Goal: Task Accomplishment & Management: Use online tool/utility

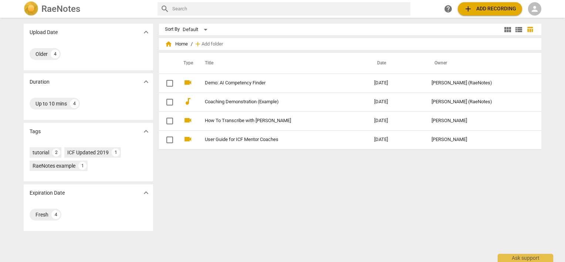
click at [539, 9] on span "person" at bounding box center [535, 8] width 9 height 9
click at [539, 16] on li "Login" at bounding box center [541, 18] width 27 height 18
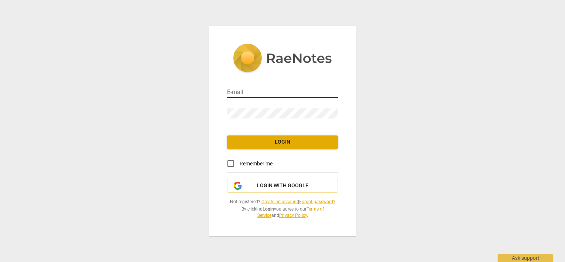
type input "sara@addca.com"
click at [232, 165] on input "Remember me" at bounding box center [231, 164] width 18 height 18
checkbox input "true"
click at [238, 150] on div "E-mail sara@addca.com Password Login Remember me Login with Google Not register…" at bounding box center [282, 131] width 147 height 210
click at [238, 144] on span "Login" at bounding box center [282, 141] width 99 height 7
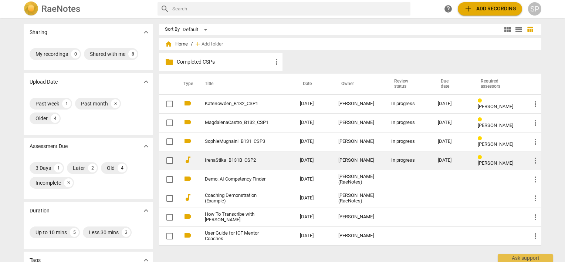
click at [236, 155] on td "IrenaStika_B131B_CSP2" at bounding box center [245, 160] width 98 height 19
click at [222, 158] on link "IrenaStika_B131B_CSP2" at bounding box center [239, 161] width 68 height 6
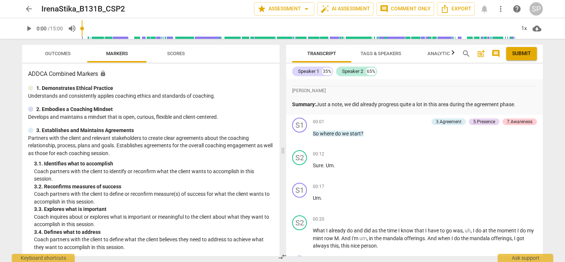
scroll to position [74, 0]
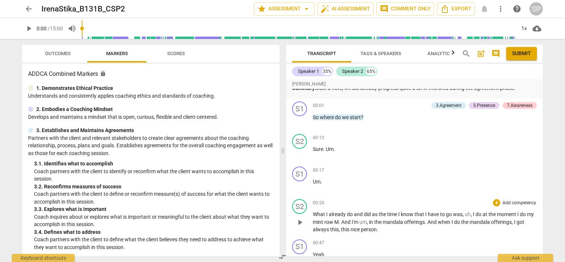
click at [301, 221] on span "play_arrow" at bounding box center [300, 222] width 9 height 9
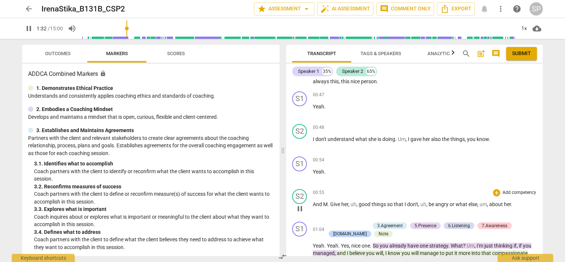
scroll to position [296, 0]
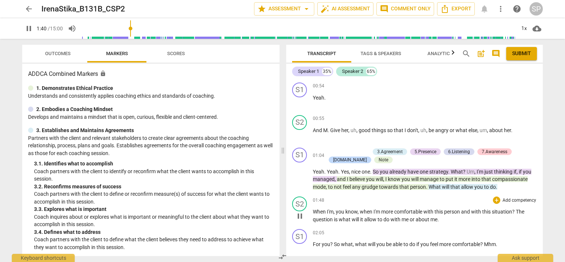
click at [302, 213] on span "pause" at bounding box center [300, 216] width 9 height 9
type input "101"
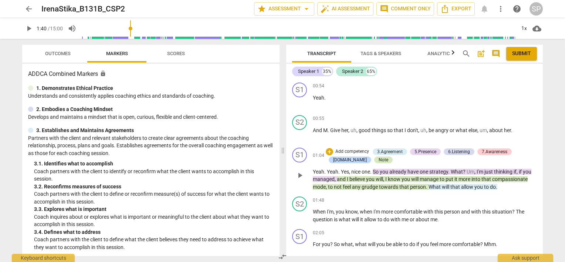
click at [379, 158] on div "Note" at bounding box center [384, 160] width 10 height 7
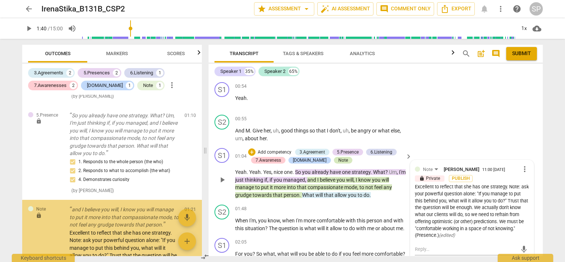
scroll to position [225, 0]
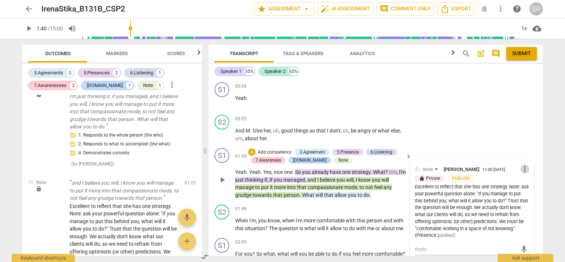
click at [521, 169] on span "more_vert" at bounding box center [525, 169] width 9 height 9
click at [521, 169] on li "Edit" at bounding box center [531, 167] width 26 height 14
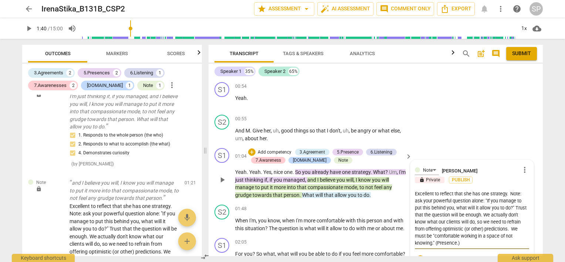
click at [508, 194] on textarea "Excellent to reflect that she has one strategy. Note: ask your powerful questio…" at bounding box center [472, 218] width 114 height 56
type textarea "Excellent to reflect that she has one strategy Note: ask your powerful question…"
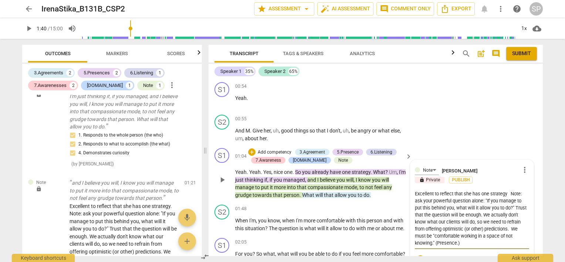
type textarea "Excellent to reflect that she has one strategy a Note: ask your powerful questi…"
type textarea "Excellent to reflect that she has one strategy an Note: ask your powerful quest…"
type textarea "Excellent to reflect that she has one strategy and Note: ask your powerful ques…"
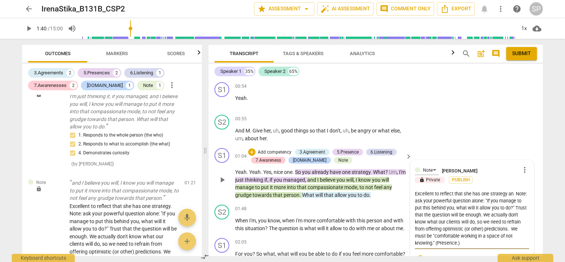
type textarea "Excellent to reflect that she has one strategy and Note: ask your powerful ques…"
type textarea "Excellent to reflect that she has one strategy and I Note: ask your powerful qu…"
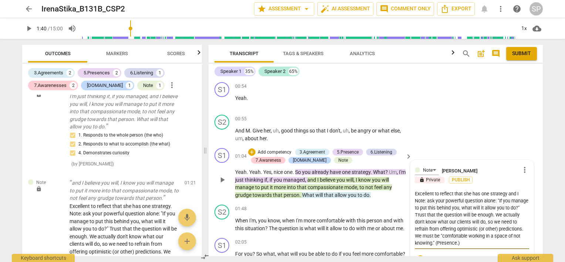
type textarea "Excellent to reflect that she has one strategy and I' Note: ask your powerful q…"
type textarea "Excellent to reflect that she has one strategy and I'd Note: ask your powerful …"
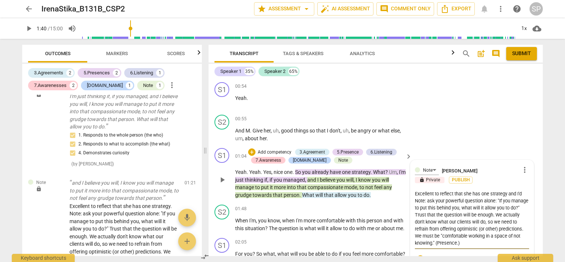
type textarea "Excellent to reflect that she has one strategy and I'd Note: ask your powerful …"
type textarea "Excellent to reflect that she has one strategy and I'd e Note: ask your powerfu…"
type textarea "Excellent to reflect that she has one strategy and I'd ev Note: ask your powerf…"
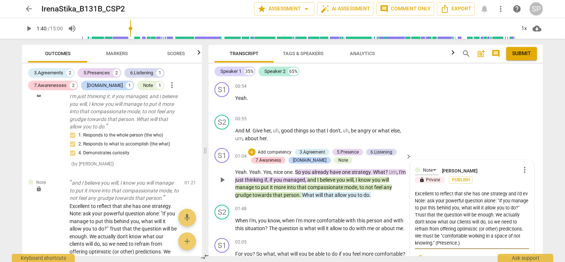
type textarea "Excellent to reflect that she has one strategy and I'd eve Note: ask your power…"
type textarea "Excellent to reflect that she has one strategy and I'd even Note: ask your powe…"
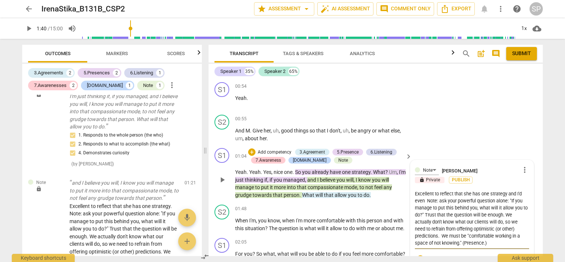
type textarea "Excellent to reflect that she has one strategy and I'd even Note: ask your powe…"
type textarea "Excellent to reflect that she has one strategy and I'd even i Note: ask your po…"
type textarea "Excellent to reflect that she has one strategy and I'd even in Note: ask your p…"
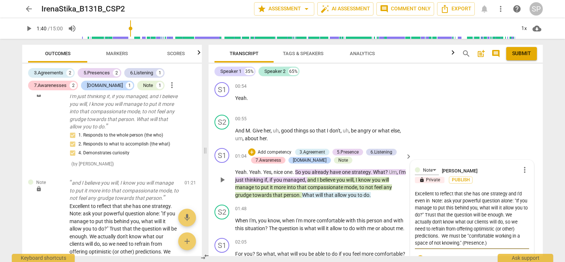
type textarea "Excellent to reflect that she has one strategy and I'd even inv Note: ask your …"
type textarea "Excellent to reflect that she has one strategy and I'd even invi Note: ask your…"
type textarea "Excellent to reflect that she has one strategy and I'd even invit Note: ask you…"
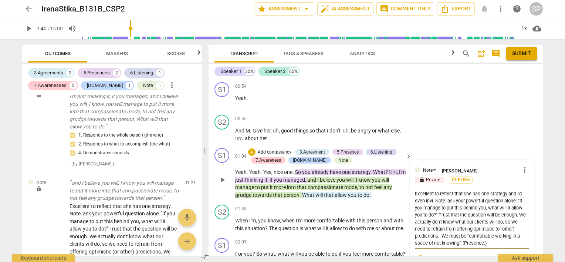
type textarea "Excellent to reflect that she has one strategy and I'd even invit Note: ask you…"
type textarea "Excellent to reflect that she has one strategy and I'd even invite Note: ask yo…"
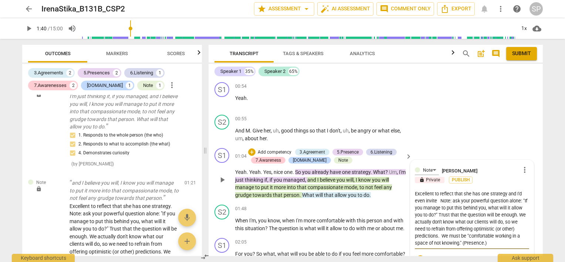
type textarea "Excellent to reflect that she has one strategy and I'd even invite h Note: ask …"
type textarea "Excellent to reflect that she has one strategy and I'd even invite he Note: ask…"
type textarea "Excellent to reflect that she has one strategy and I'd even invite her Note: as…"
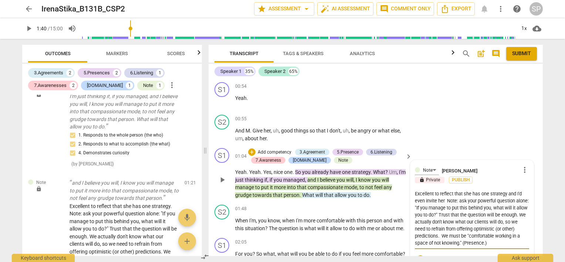
type textarea "Excellent to reflect that she has one strategy and I'd even invite her Note: as…"
type textarea "Excellent to reflect that she has one strategy and I'd even invite her t Note: …"
type textarea "Excellent to reflect that she has one strategy and I'd even invite her to Note:…"
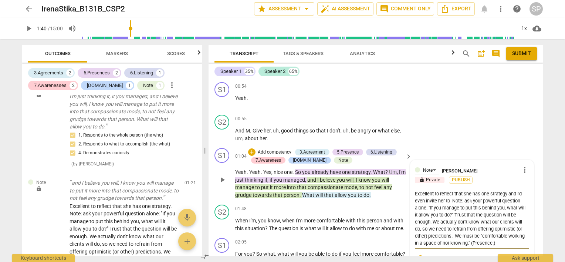
type textarea "Excellent to reflect that she has one strategy and I'd even invite her to Note:…"
type textarea "Excellent to reflect that she has one strategy and I'd even invite her to n Not…"
type textarea "Excellent to reflect that she has one strategy and I'd even invite her to no No…"
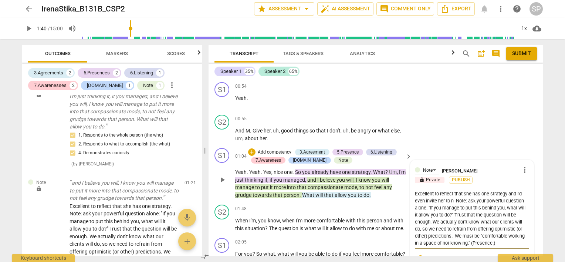
type textarea "Excellent to reflect that she has one strategy and I'd even invite her to no No…"
type textarea "Excellent to reflect that she has one strategy and I'd even invite her to not N…"
type textarea "Excellent to reflect that she has one strategy and I'd even invite her to noti …"
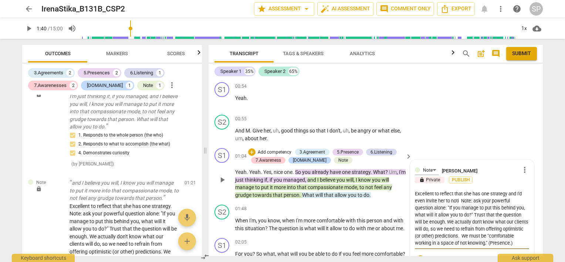
type textarea "Excellent to reflect that she has one strategy and I'd even invite her to notic…"
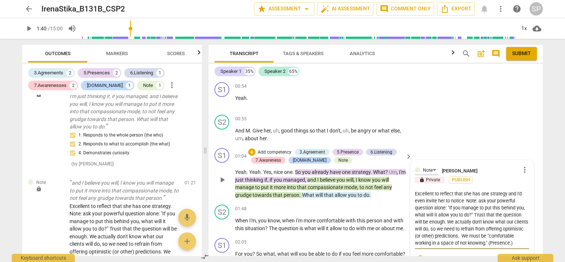
type textarea "Excellent to reflect that she has one strategy and I'd even invite her to notic…"
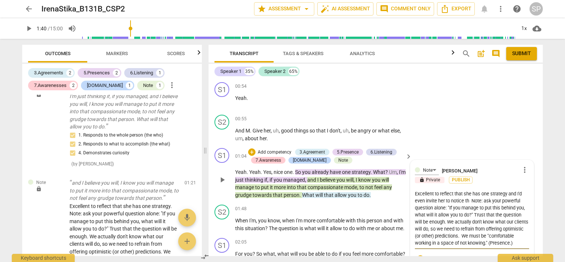
type textarea "Excellent to reflect that she has one strategy and I'd even invite her to notic…"
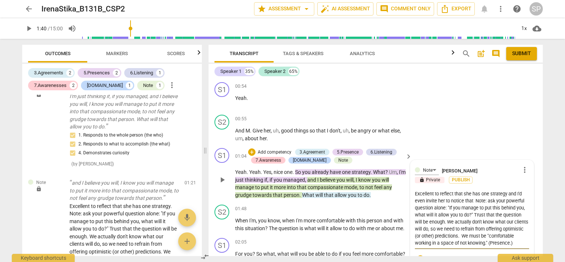
type textarea "Excellent to reflect that she has one strategy and I'd even invite her to notic…"
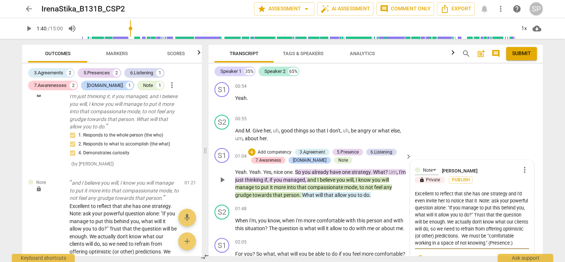
type textarea "Excellent to reflect that she has one strategy and I'd even invite her to notic…"
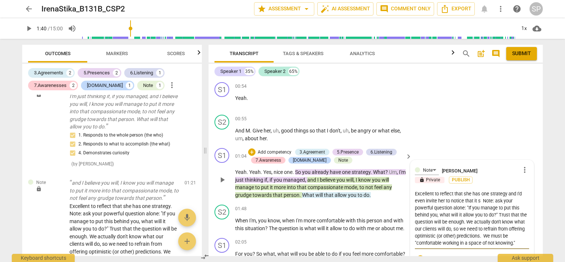
type textarea "Excellent to reflect that she has one strategy and I'd even invite her to notic…"
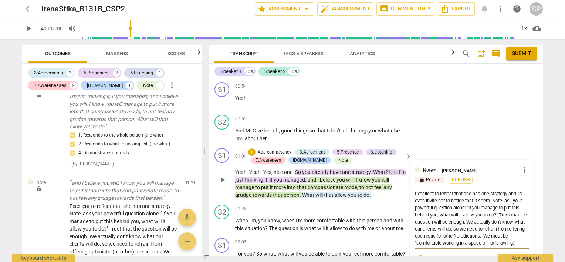
type textarea "Excellent to reflect that she has one strategy and I'd even invite her to notic…"
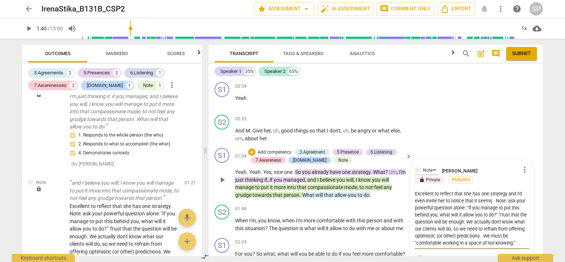
type textarea "Excellent to reflect that she has one strategy and I'd even invite her to notic…"
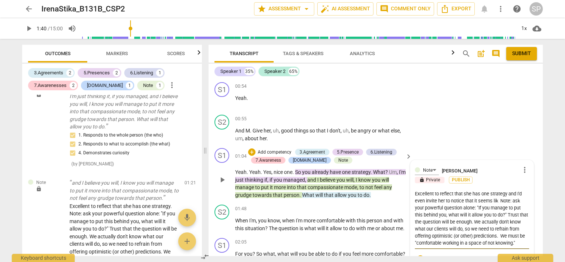
type textarea "Excellent to reflect that she has one strategy and I'd even invite her to notic…"
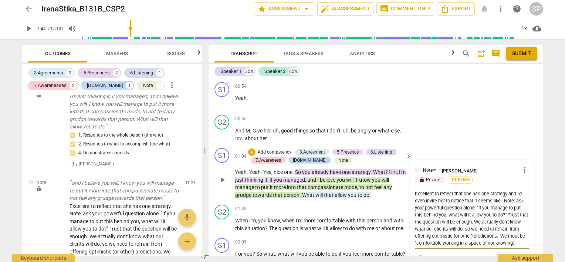
type textarea "Excellent to reflect that she has one strategy and I'd even invite her to notic…"
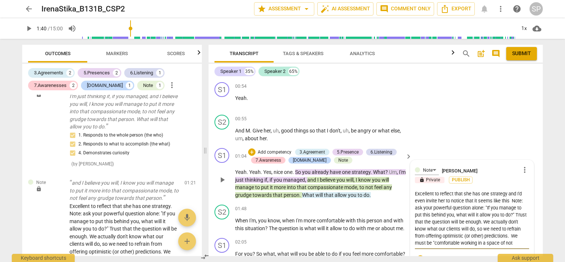
type textarea "Excellent to reflect that she has one strategy and I'd even invite her to notic…"
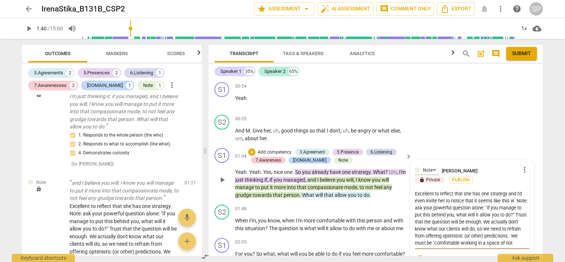
type textarea "Excellent to reflect that she has one strategy and I'd even invite her to notic…"
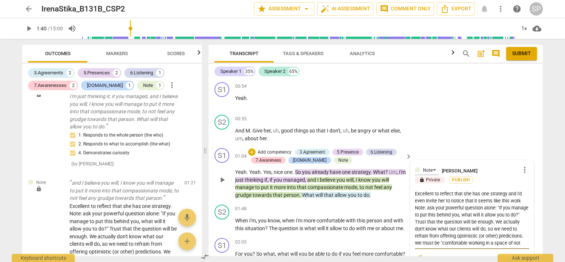
type textarea "Excellent to reflect that she has one strategy and I'd even invite her to notic…"
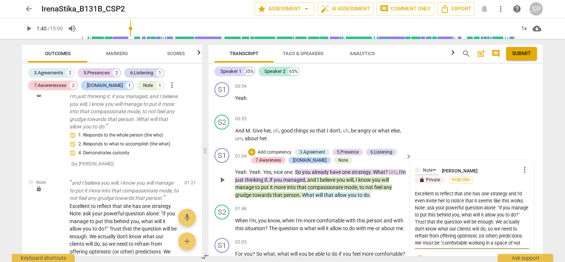
type textarea "Excellent to reflect that she has one strategy and I'd even invite her to notic…"
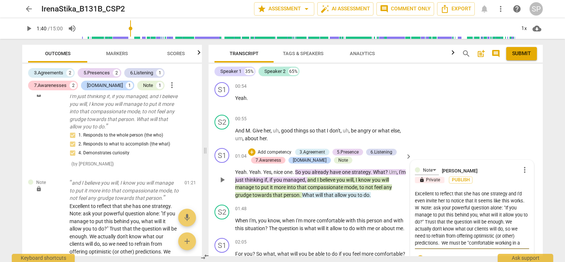
type textarea "Excellent to reflect that she has one strategy and I'd even invite her to notic…"
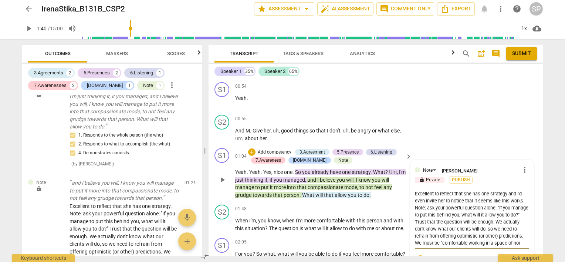
type textarea "Excellent to reflect that she has one strategy and I'd even invite her to notic…"
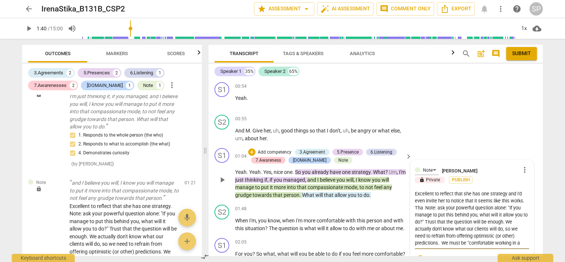
type textarea "Excellent to reflect that she has one strategy and I'd even invite her to notic…"
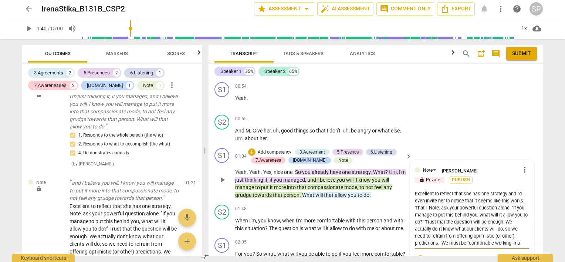
type textarea "Excellent to reflect that she has one strategy and I'd even invite her to notic…"
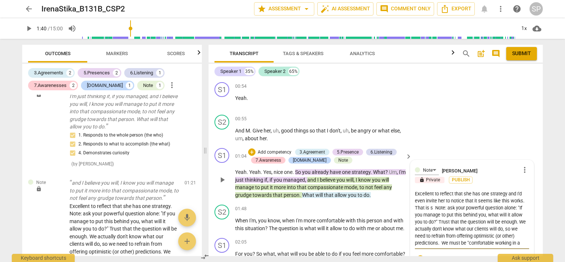
type textarea "Excellent to reflect that she has one strategy and I'd even invite her to notic…"
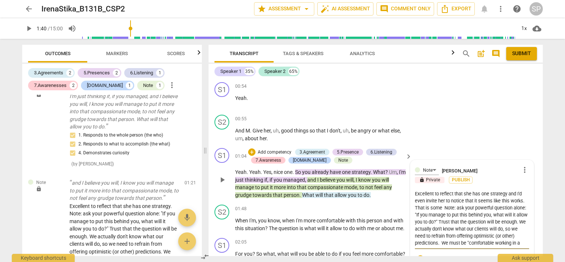
type textarea "Excellent to reflect that she has one strategy and I'd even invite her to notic…"
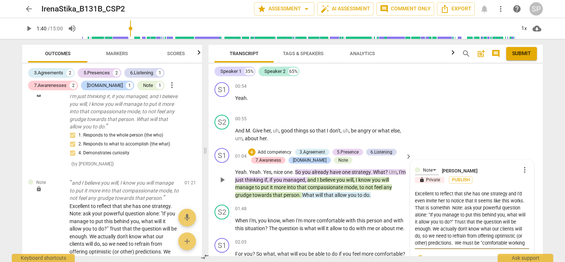
type textarea "Excellent to reflect that she has one strategy and I'd even invite her to notic…"
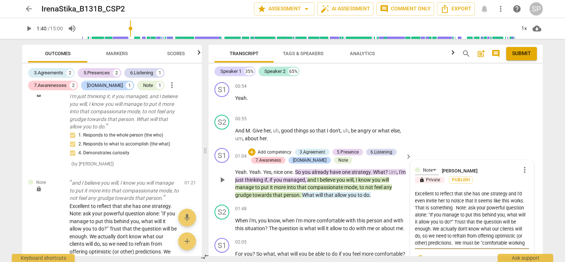
type textarea "Excellent to reflect that she has one strategy and I'd even invite her to notic…"
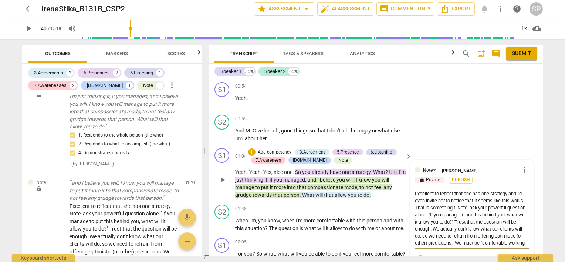
type textarea "Excellent to reflect that she has one strategy and I'd even invite her to notic…"
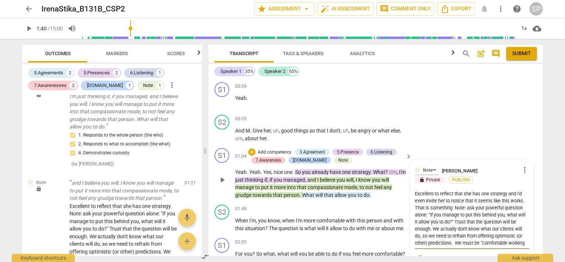
type textarea "Excellent to reflect that she has one strategy and I'd even invite her to notic…"
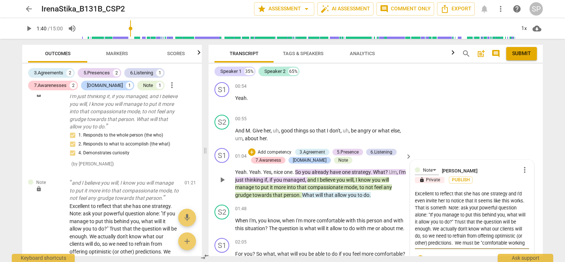
type textarea "Excellent to reflect that she has one strategy and I'd even invite her to notic…"
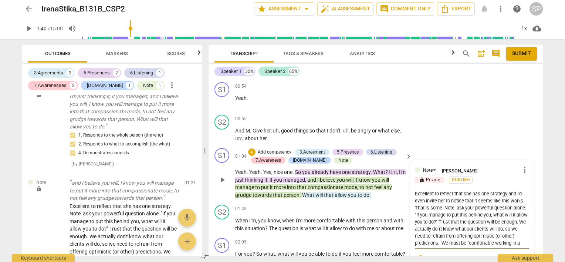
type textarea "Excellent to reflect that she has one strategy and I'd even invite her to notic…"
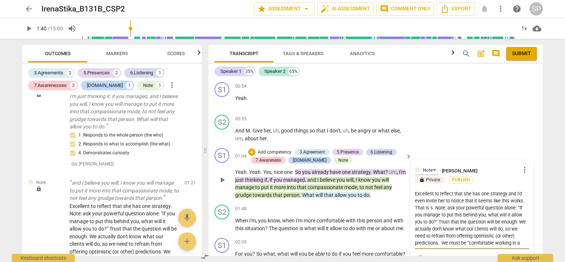
type textarea "Excellent to reflect that she has one strategy and I'd even invite her to notic…"
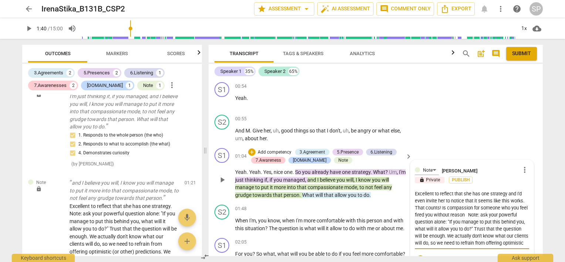
click at [447, 205] on textarea "Excellent to reflect that she has one strategy and I'd even invite her to notic…" at bounding box center [472, 218] width 114 height 56
click at [464, 213] on textarea "Excellent to reflect that she has one strategy and I'd even invite her to notic…" at bounding box center [472, 218] width 114 height 56
click at [512, 213] on textarea "Excellent to reflect that she has one strategy and I'd even invite her to notic…" at bounding box center [472, 218] width 114 height 56
click at [421, 221] on textarea "Excellent to reflect that she has one strategy and I'd even invite her to notic…" at bounding box center [472, 218] width 114 height 56
click at [452, 219] on textarea "Excellent to reflect that she has one strategy and I'd even invite her to notic…" at bounding box center [472, 218] width 114 height 56
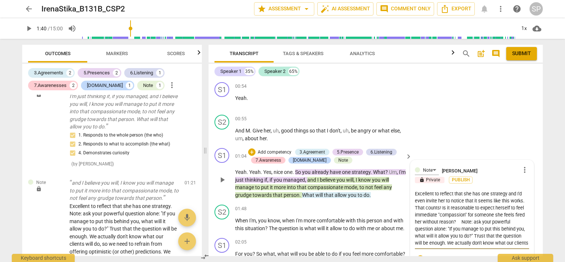
click at [442, 206] on textarea "Excellent to reflect that she has one strategy and I'd even invite her to notic…" at bounding box center [472, 218] width 114 height 56
click at [431, 213] on textarea "Excellent to reflect that she has one strategy and I'd even invite her to notic…" at bounding box center [472, 218] width 114 height 56
click at [456, 225] on textarea "Excellent to reflect that she has one strategy and I'd even invite her to notic…" at bounding box center [472, 218] width 114 height 56
click at [512, 205] on textarea "Excellent to reflect that she has one strategy and I'd even invite her to notic…" at bounding box center [472, 218] width 114 height 56
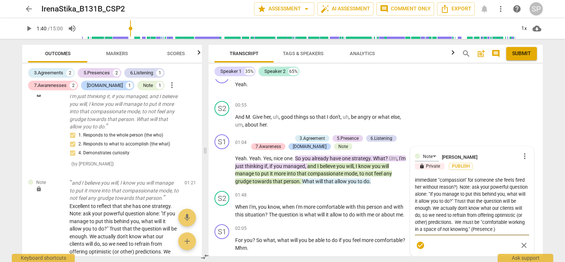
scroll to position [327, 0]
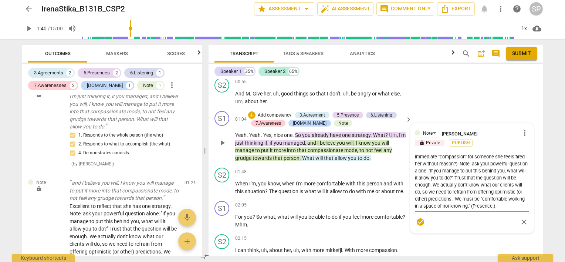
click at [420, 221] on span "check_circle" at bounding box center [420, 222] width 9 height 9
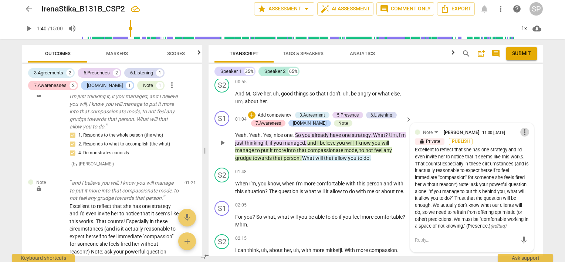
click at [522, 128] on span "more_vert" at bounding box center [525, 132] width 9 height 9
click at [522, 127] on li "Edit" at bounding box center [531, 130] width 26 height 14
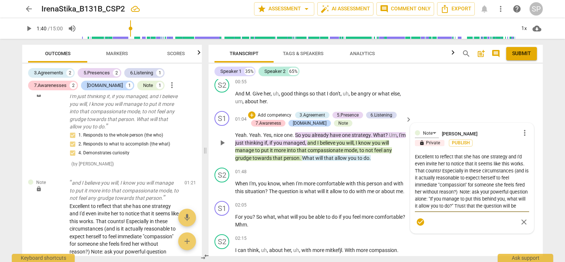
click at [424, 159] on textarea "Excellent to reflect that she has one strategy and I'd even invite her to notic…" at bounding box center [472, 181] width 114 height 56
click at [437, 161] on textarea "Excellent to reflect that she has one strategy and I'd invite her to notice tha…" at bounding box center [472, 181] width 114 height 56
click at [521, 128] on span "more_vert" at bounding box center [525, 132] width 9 height 9
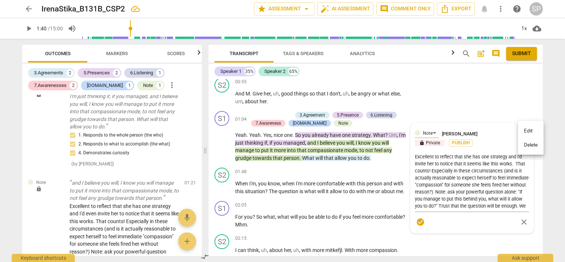
click at [523, 129] on li "Edit" at bounding box center [531, 131] width 26 height 14
click at [513, 161] on textarea "Excellent to reflect that she has one strategy and I'd invite her to notice tha…" at bounding box center [472, 181] width 114 height 56
click at [431, 175] on textarea "Excellent to reflect that she has one strategy and I'd invite her to notice tha…" at bounding box center [472, 181] width 114 height 56
click at [510, 175] on textarea "Excellent to reflect that she has one strategy and I'd invite her to notice tha…" at bounding box center [472, 181] width 114 height 56
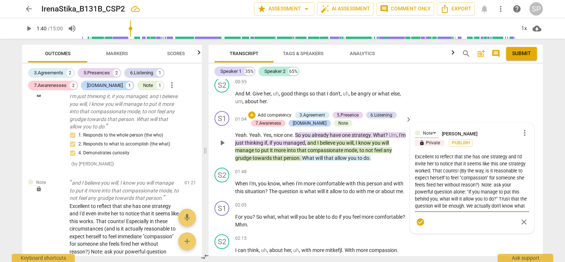
click at [453, 184] on textarea "Excellent to reflect that she has one strategy and I'd invite her to notice tha…" at bounding box center [472, 181] width 114 height 56
click at [509, 183] on textarea "Excellent to reflect that she has one strategy and I'd invite her to notice tha…" at bounding box center [472, 181] width 114 height 56
click at [441, 177] on textarea "Excellent to reflect that she has one strategy and I'd invite her to notice tha…" at bounding box center [472, 181] width 114 height 56
click at [501, 177] on textarea "Excellent to reflect that she has one strategy and I'd invite her to notice tha…" at bounding box center [472, 181] width 114 height 56
click at [516, 182] on textarea "Excellent to reflect that she has one strategy and I'd invite her to notice tha…" at bounding box center [472, 181] width 114 height 56
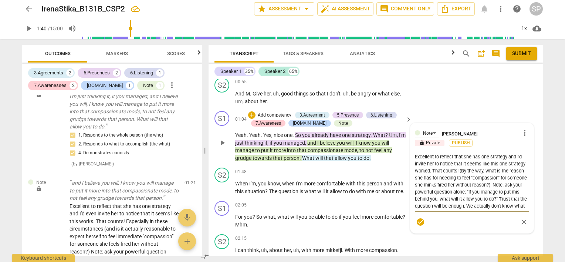
click at [516, 182] on textarea "Excellent to reflect that she has one strategy and I'd invite her to notice tha…" at bounding box center [472, 181] width 114 height 56
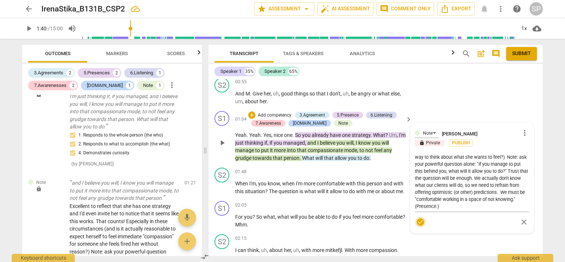
click at [417, 219] on span "check_circle" at bounding box center [420, 222] width 9 height 9
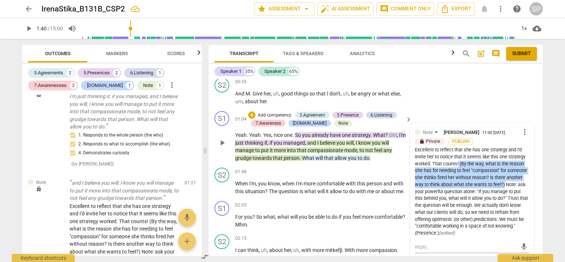
drag, startPoint x: 458, startPoint y: 162, endPoint x: 524, endPoint y: 181, distance: 68.9
click at [524, 181] on div "Excellent to reflect that she has one strategy and I'd invite her to notice tha…" at bounding box center [472, 192] width 114 height 90
copy div "(By the way, what is the reason she has for needing to feel "compassion" for so…"
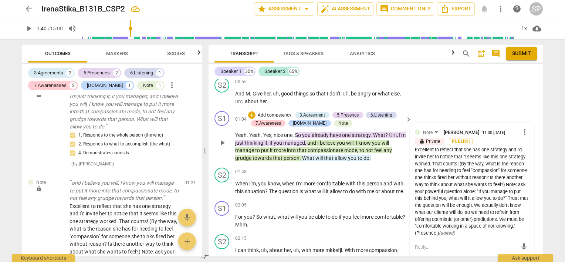
click at [487, 232] on div "Excellent to reflect that she has one strategy and I'd invite her to notice tha…" at bounding box center [472, 192] width 114 height 90
click at [522, 131] on span "more_vert" at bounding box center [525, 132] width 9 height 9
click at [525, 130] on li "Edit" at bounding box center [531, 130] width 26 height 14
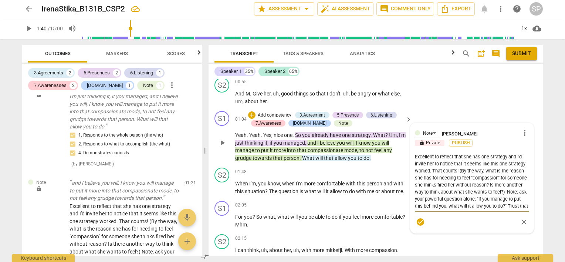
drag, startPoint x: 477, startPoint y: 168, endPoint x: 427, endPoint y: 195, distance: 56.4
click at [427, 195] on textarea "Excellent to reflect that she has one strategy and I'd invite her to notice tha…" at bounding box center [472, 181] width 114 height 56
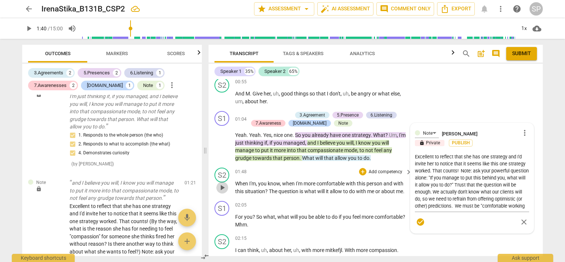
click at [221, 187] on span "play_arrow" at bounding box center [222, 187] width 9 height 9
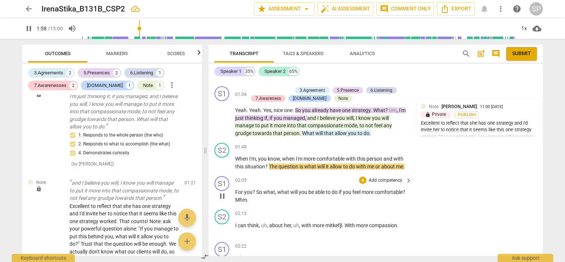
scroll to position [364, 0]
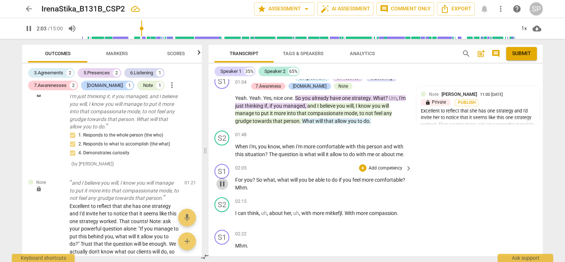
click at [222, 184] on span "pause" at bounding box center [222, 183] width 9 height 9
